Goal: Task Accomplishment & Management: Use online tool/utility

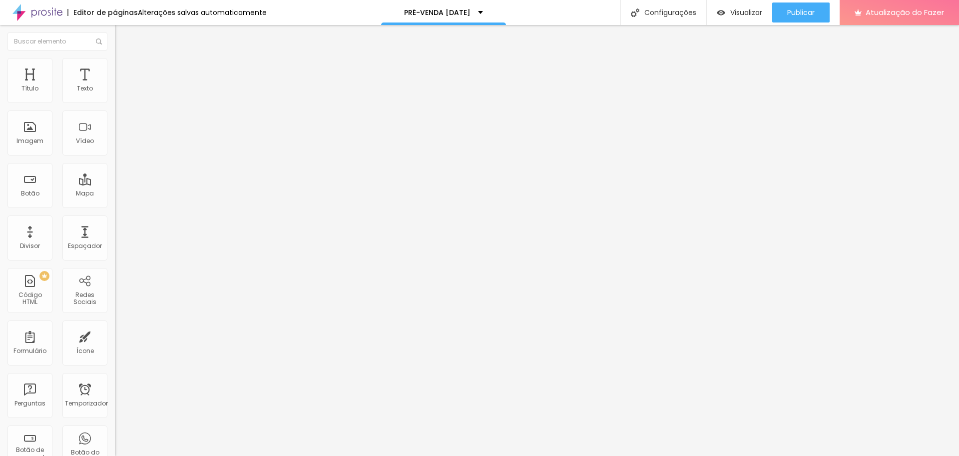
click at [115, 156] on font "Original" at bounding box center [127, 152] width 24 height 8
click at [115, 162] on span "Cinema" at bounding box center [127, 158] width 25 height 8
click at [121, 86] on font "Adicionar imagem" at bounding box center [150, 81] width 58 height 8
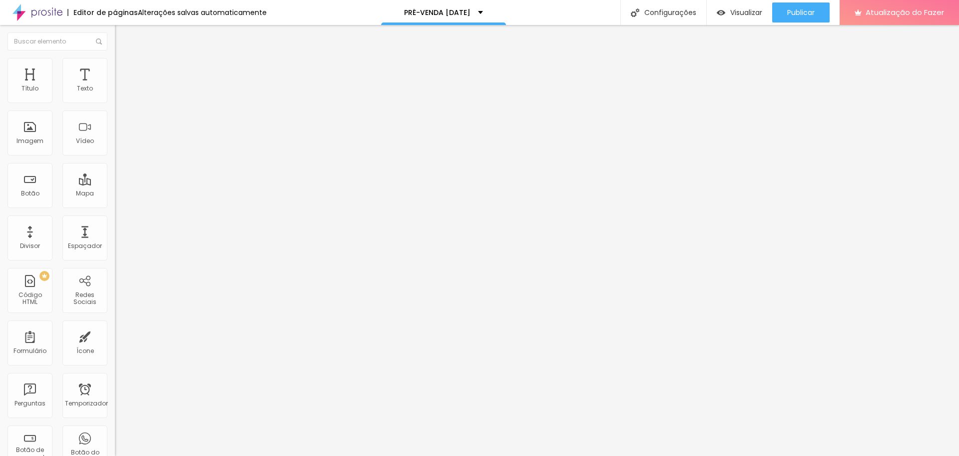
click at [115, 62] on li "Estilo" at bounding box center [172, 63] width 115 height 10
type input "95"
type input "90"
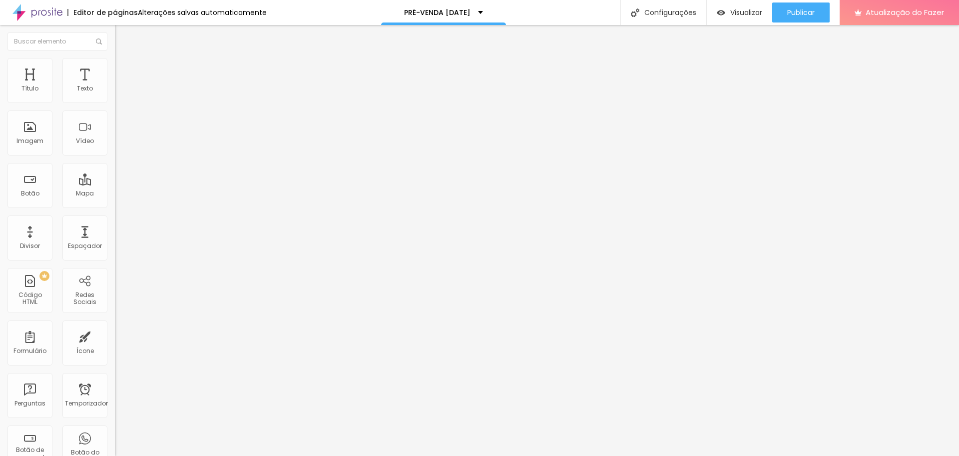
type input "85"
type input "80"
type input "75"
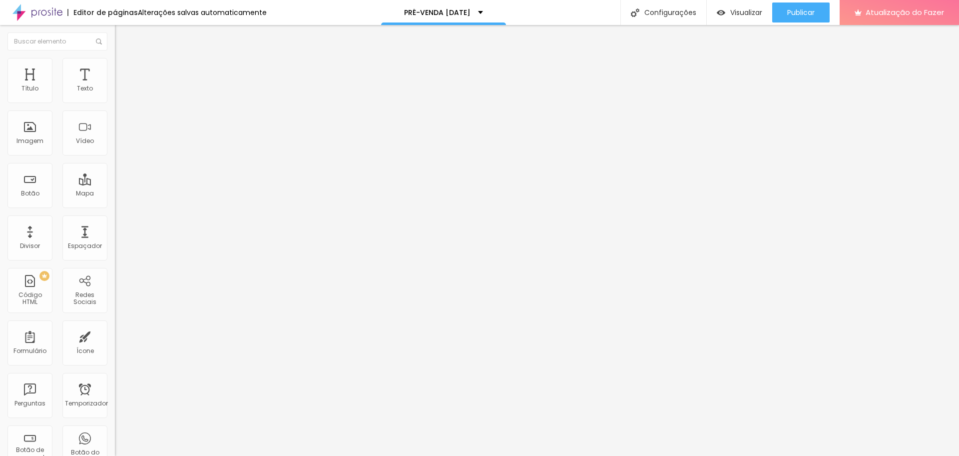
type input "75"
type input "70"
type input "65"
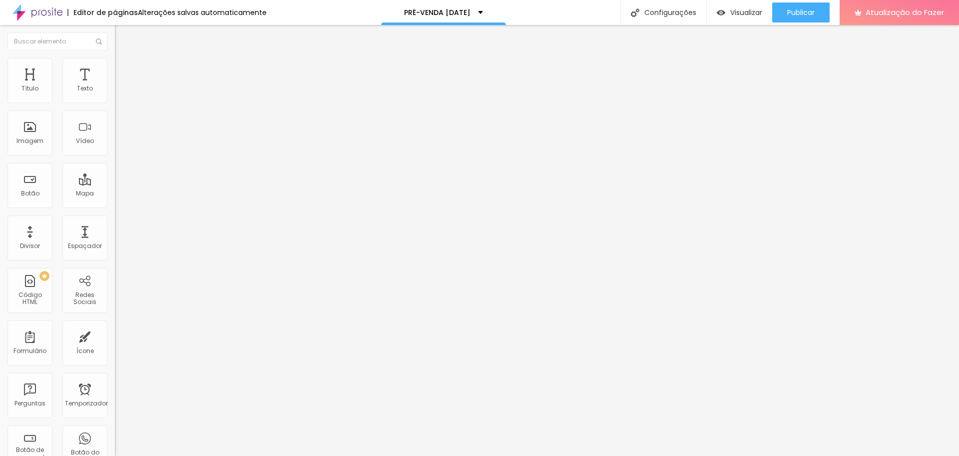
type input "60"
type input "55"
type input "50"
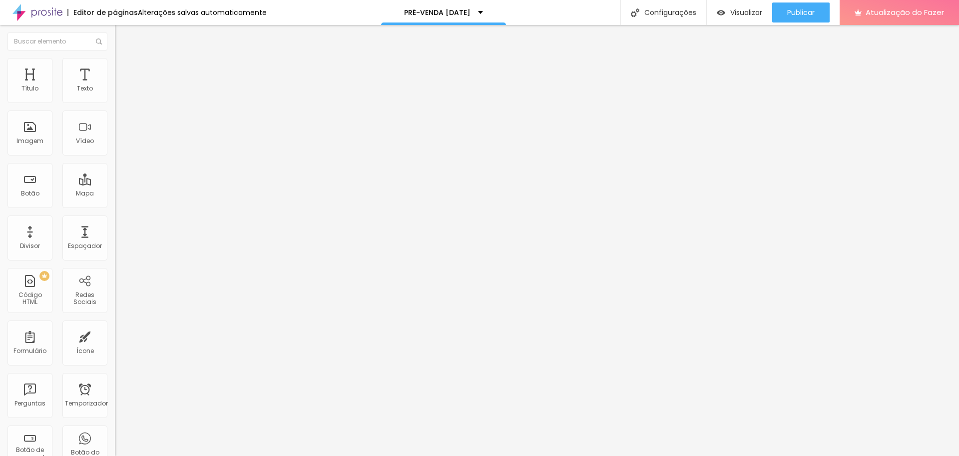
drag, startPoint x: 103, startPoint y: 107, endPoint x: 52, endPoint y: 109, distance: 51.0
type input "50"
click at [115, 102] on input "range" at bounding box center [147, 98] width 64 height 8
click at [123, 86] on font "Título 1" at bounding box center [139, 79] width 33 height 14
click at [119, 145] on icon "button" at bounding box center [122, 142] width 6 height 6
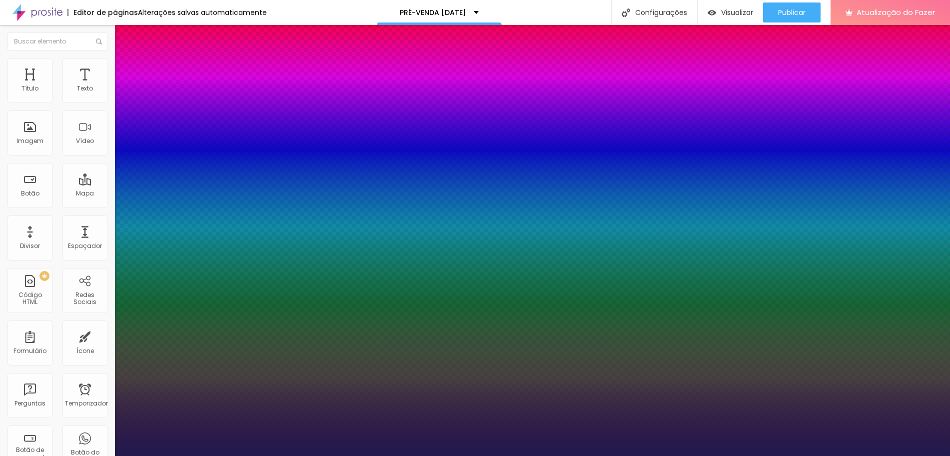
type input "1"
type input "41"
type input "1"
type input "42"
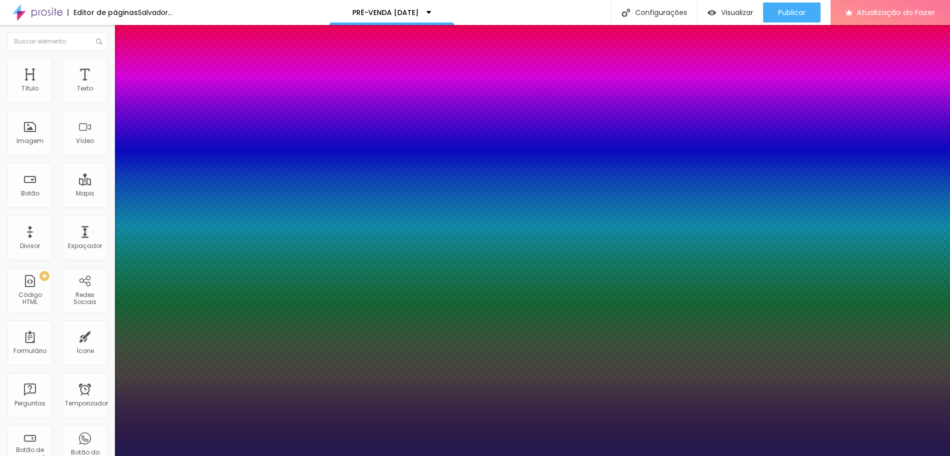
type input "42"
type input "1"
type input "44"
type input "1"
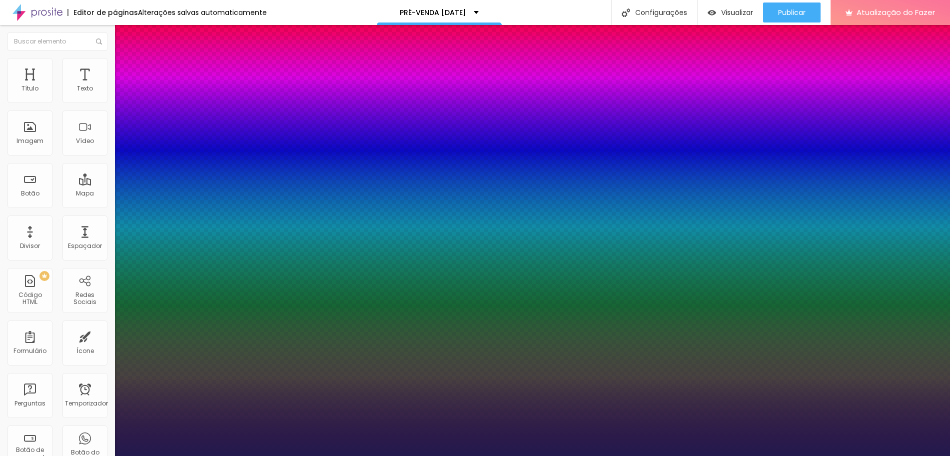
type input "49"
type input "1"
drag, startPoint x: 154, startPoint y: 282, endPoint x: 160, endPoint y: 282, distance: 6.5
type input "49"
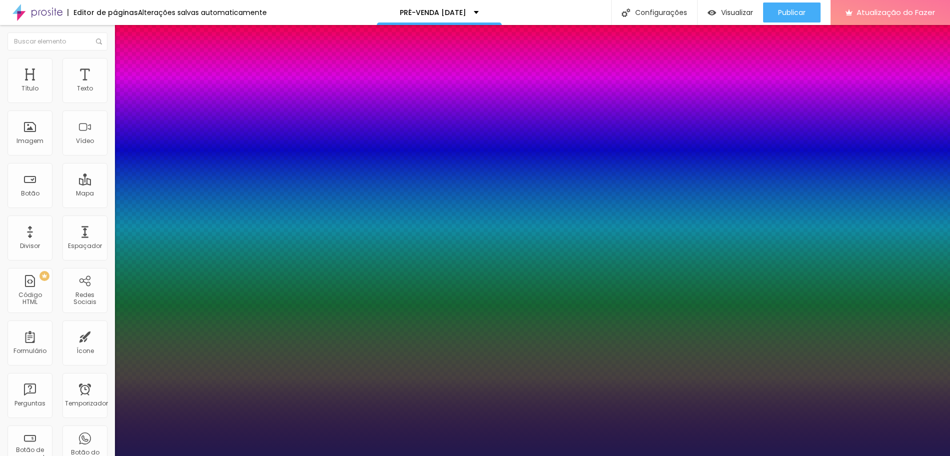
type input "1"
select select "Amita-Bold"
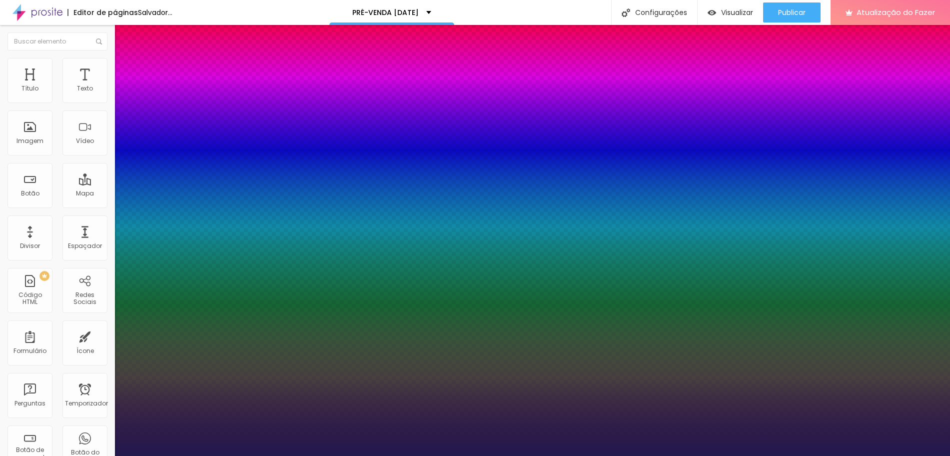
type input "1"
select select "Archivo-Italic"
type input "1"
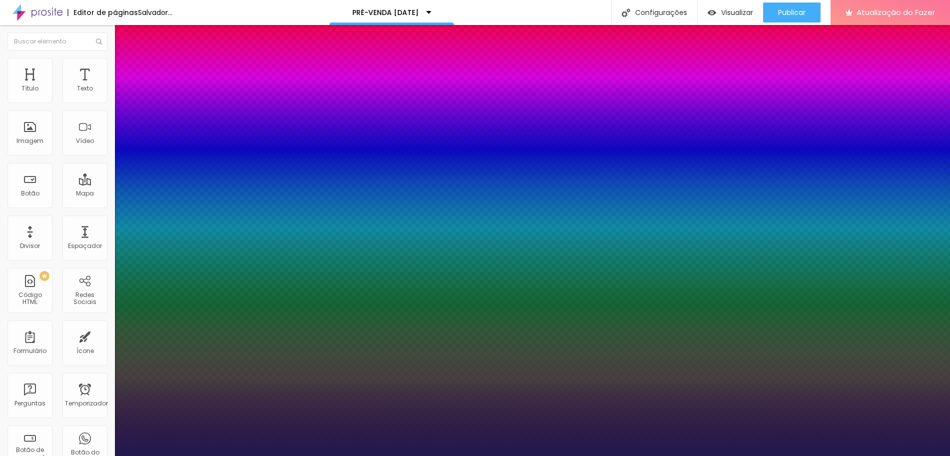
select select "Amaranth"
type input "1"
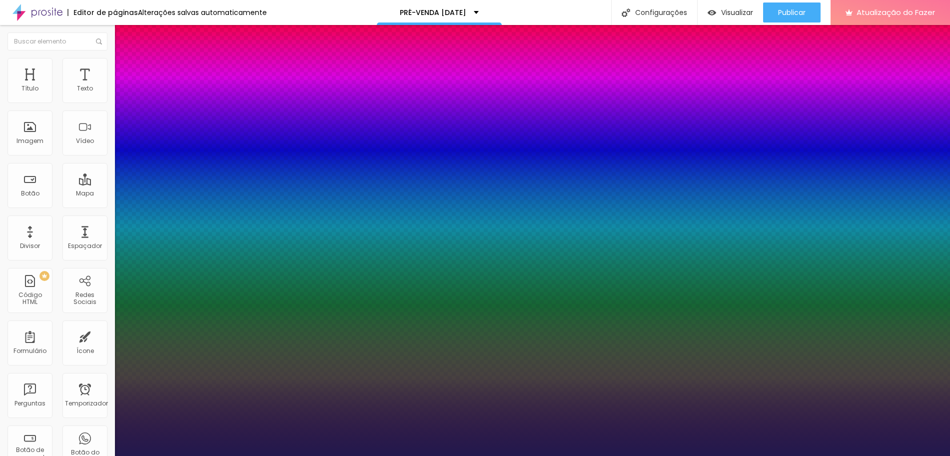
select select "Archivo-Italic"
type input "1"
drag, startPoint x: 195, startPoint y: 256, endPoint x: 187, endPoint y: 247, distance: 11.7
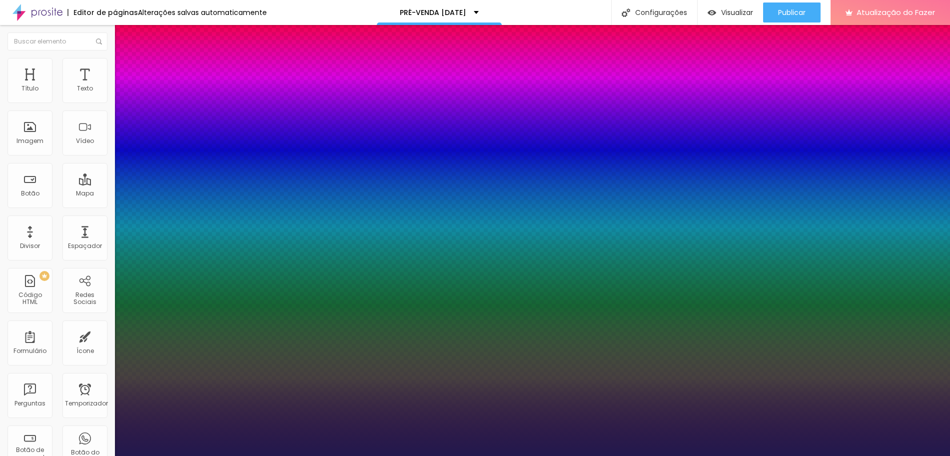
select select "Comfortaa-Regular"
type input "1"
select select "Halant-Regular"
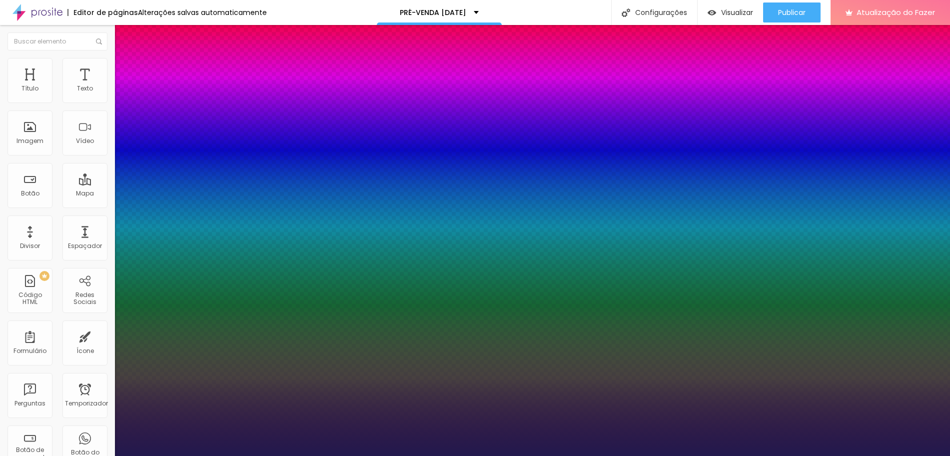
type input "1"
select select "KreonLight"
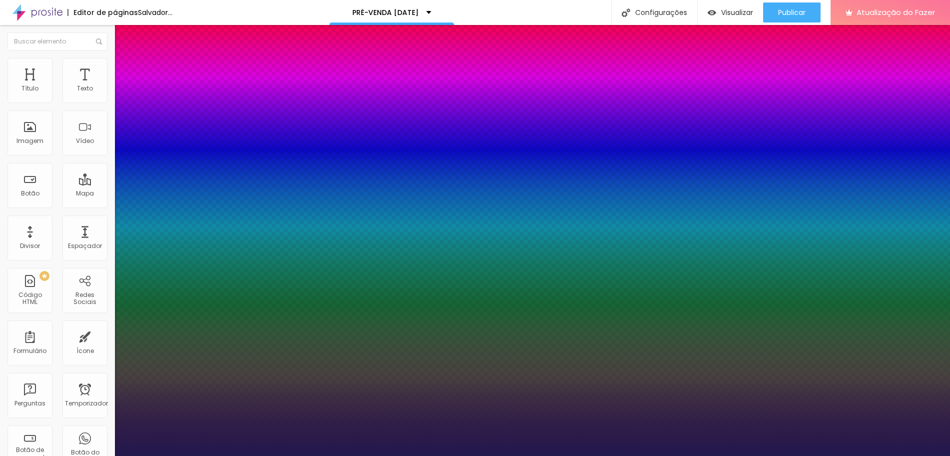
type input "1"
select select "Laila-Bold"
type input "1"
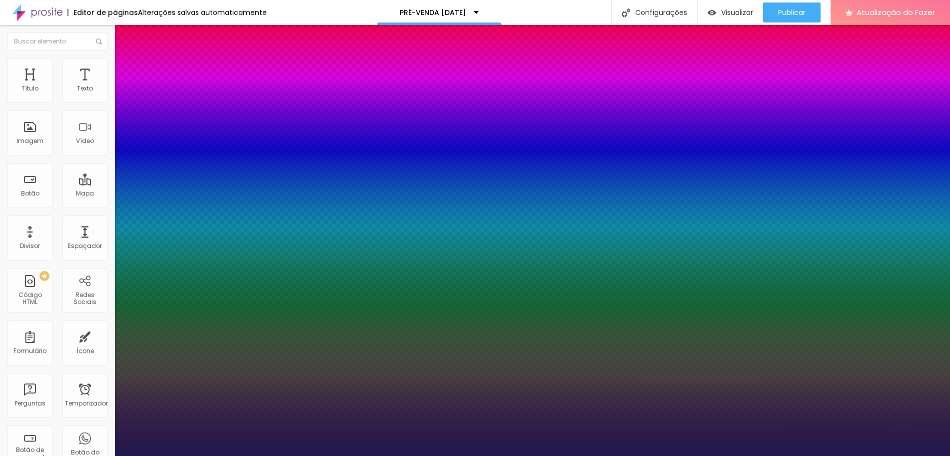
click at [413, 455] on div at bounding box center [475, 456] width 950 height 0
